Goal: Check status: Check status

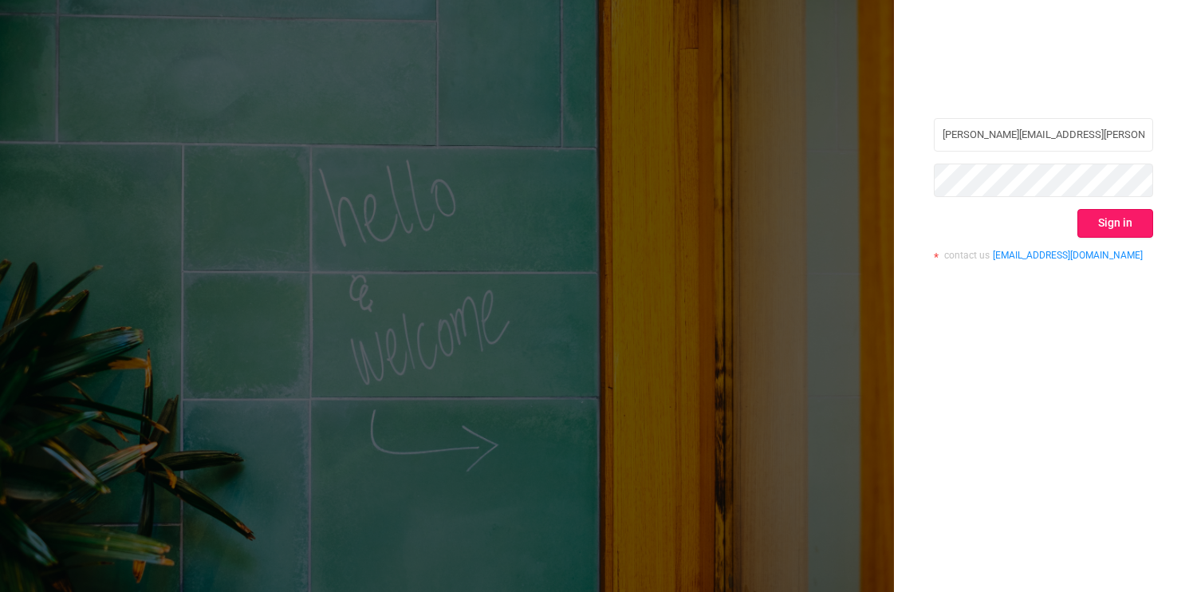
click at [1136, 230] on button "Sign in" at bounding box center [1115, 223] width 76 height 29
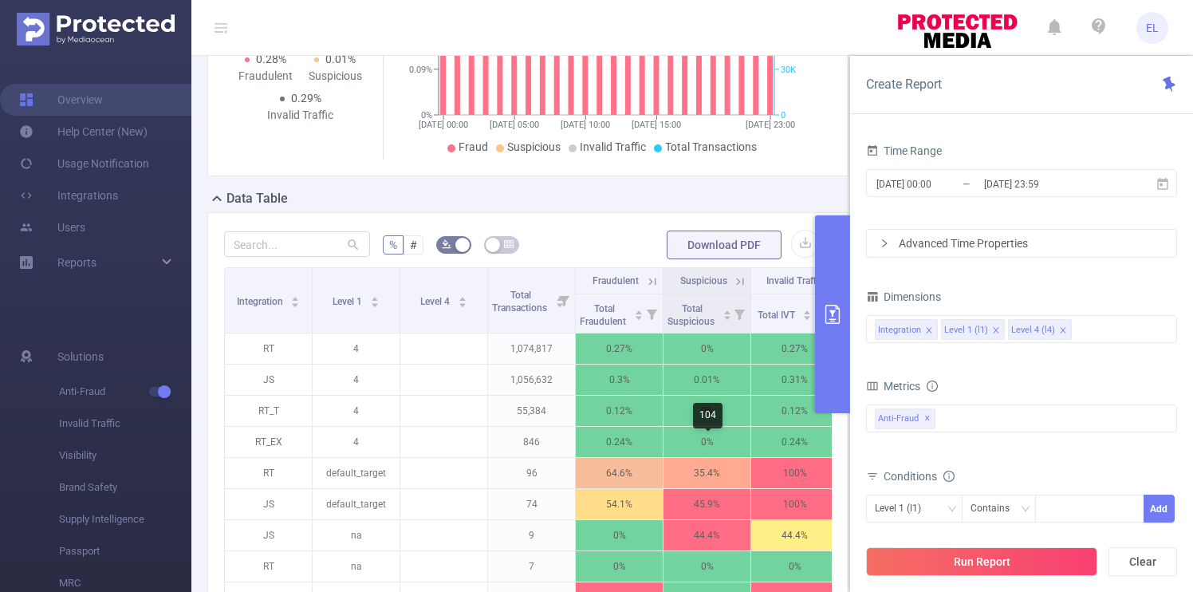
scroll to position [283, 0]
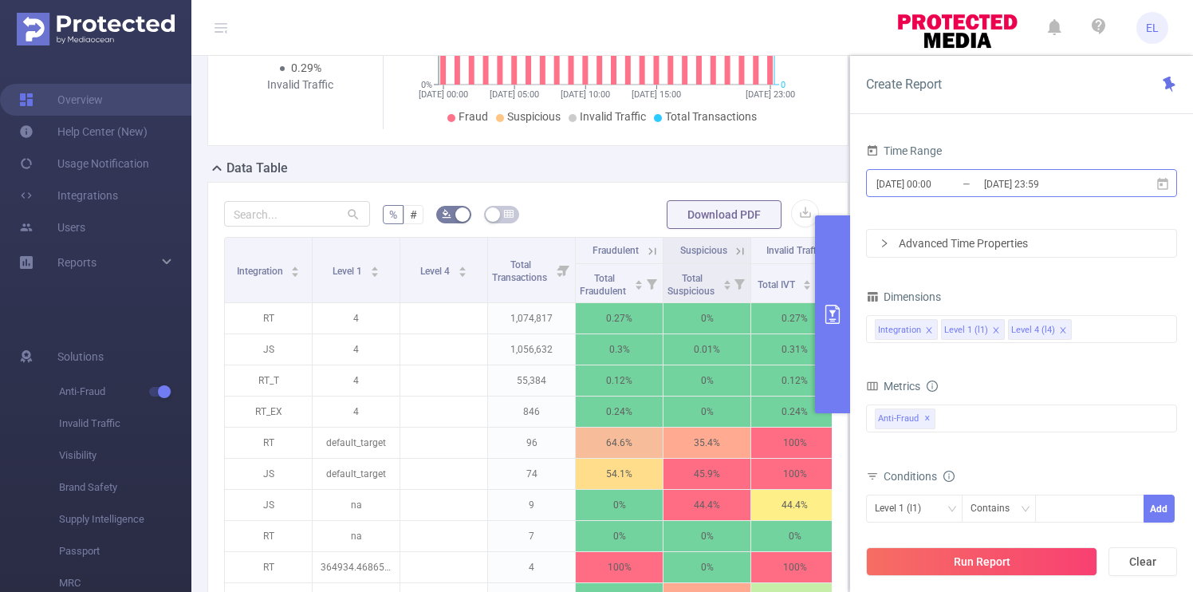
click at [998, 188] on input "[DATE] 23:59" at bounding box center [1047, 184] width 129 height 22
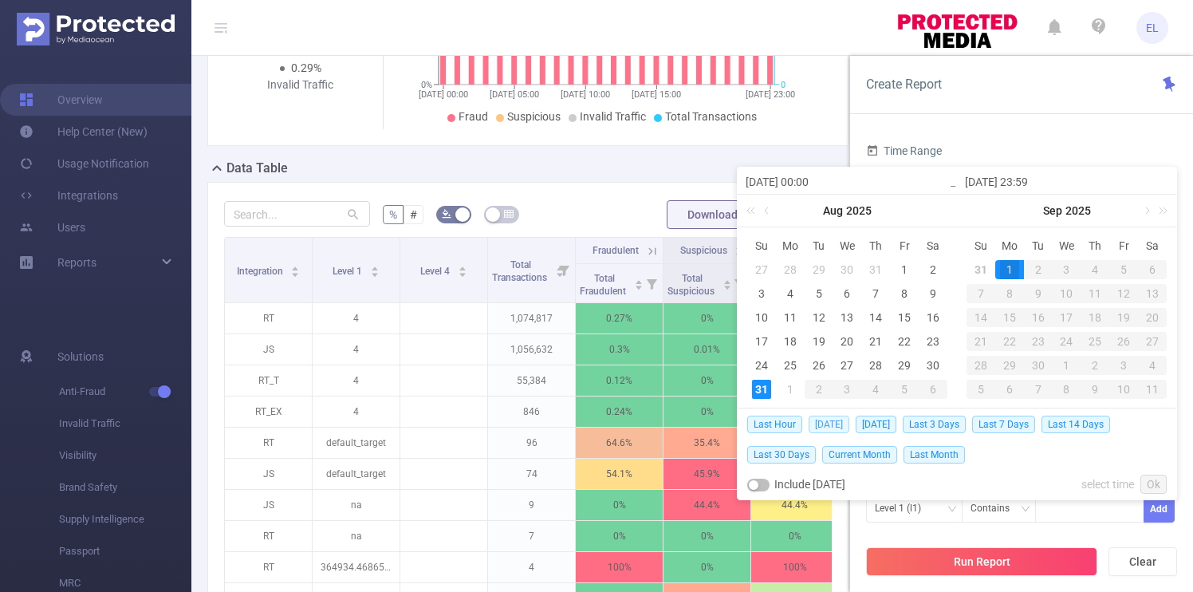
click at [834, 427] on span "Today" at bounding box center [829, 425] width 41 height 18
type input "2025-08-31 00:00"
type input "2025-08-31 23:59"
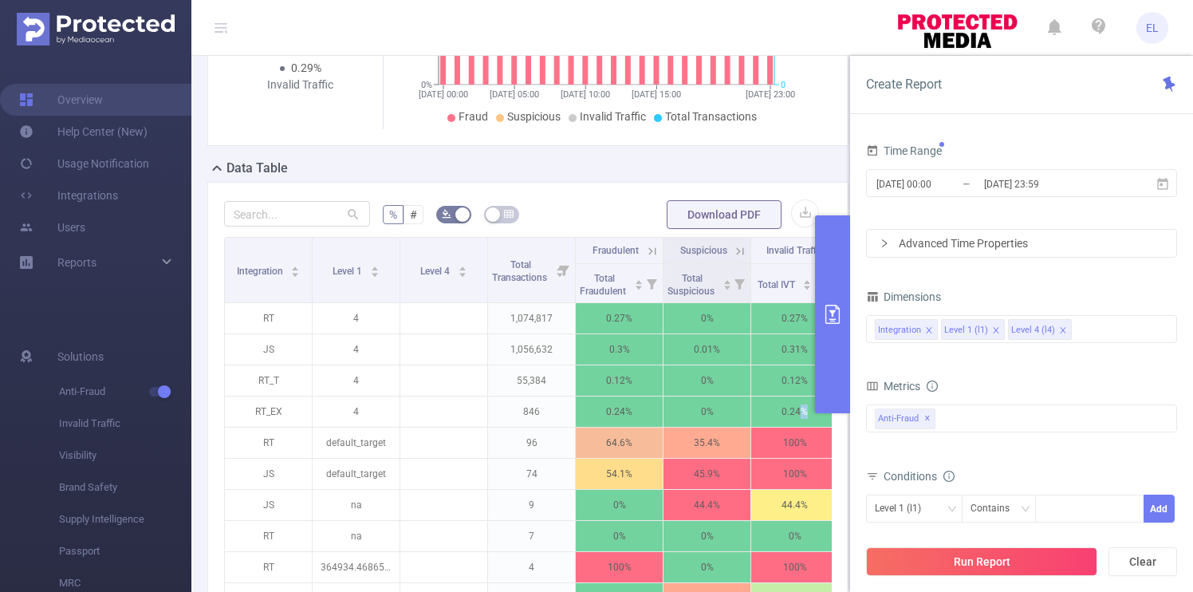
click at [834, 427] on div "% # Download PDF Integration Level 1 Level 4 Total Transactions Fraudulent Susp…" at bounding box center [527, 460] width 641 height 557
click at [952, 556] on button "Run Report" at bounding box center [981, 561] width 231 height 29
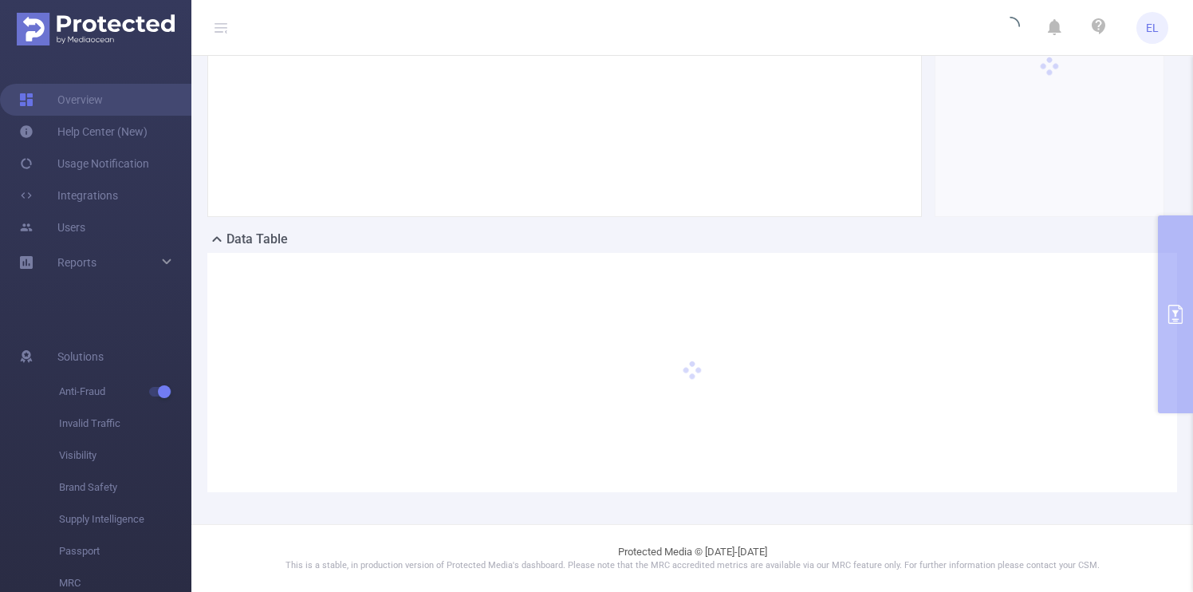
scroll to position [211, 0]
